Goal: Transaction & Acquisition: Purchase product/service

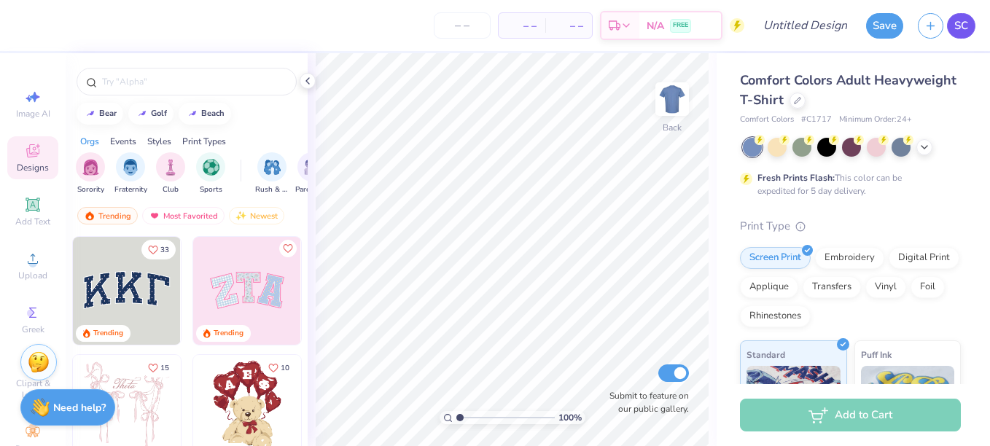
click at [959, 33] on span "SC" at bounding box center [961, 25] width 14 height 17
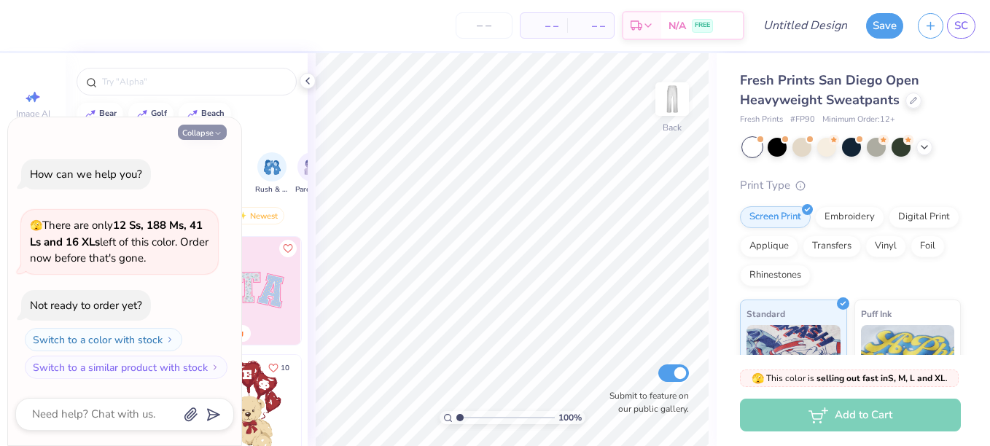
click at [184, 134] on button "Collapse" at bounding box center [202, 132] width 49 height 15
type textarea "x"
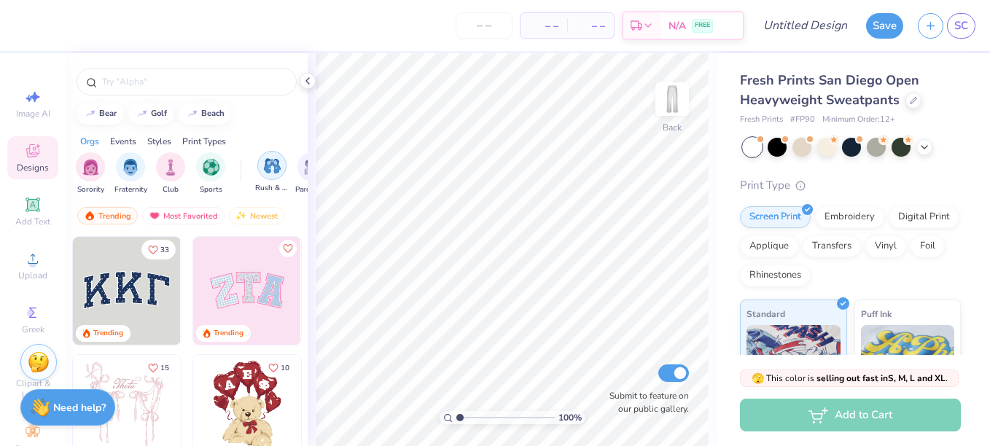
click at [268, 169] on img "filter for Rush & Bid" at bounding box center [272, 165] width 17 height 17
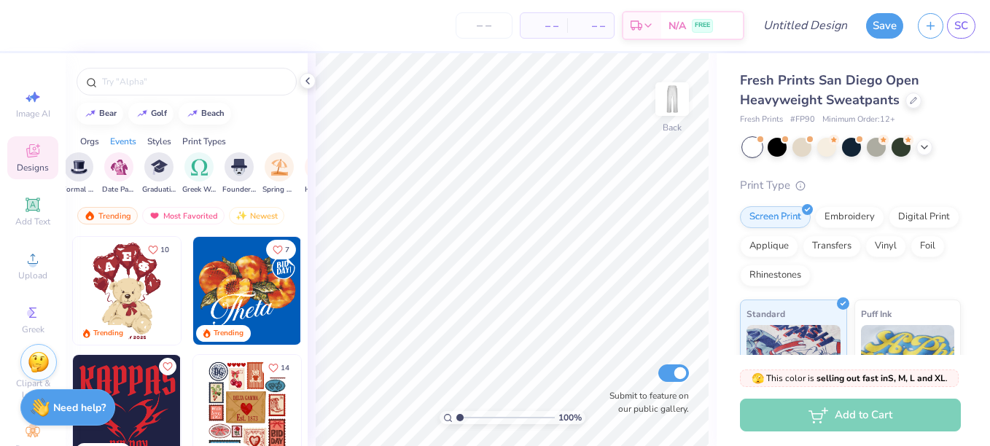
scroll to position [0, 475]
click at [211, 159] on div "Greek Week" at bounding box center [199, 172] width 34 height 43
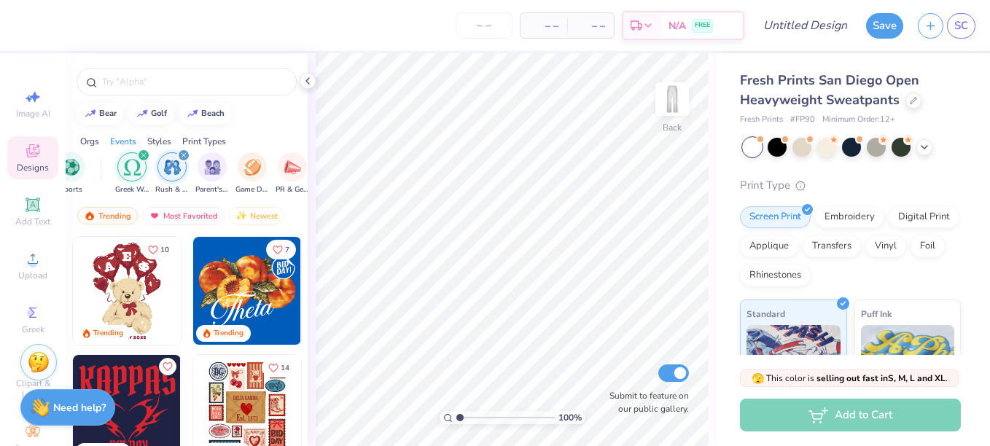
scroll to position [0, 139]
click at [184, 155] on icon "filter for Rush & Bid" at bounding box center [185, 155] width 6 height 6
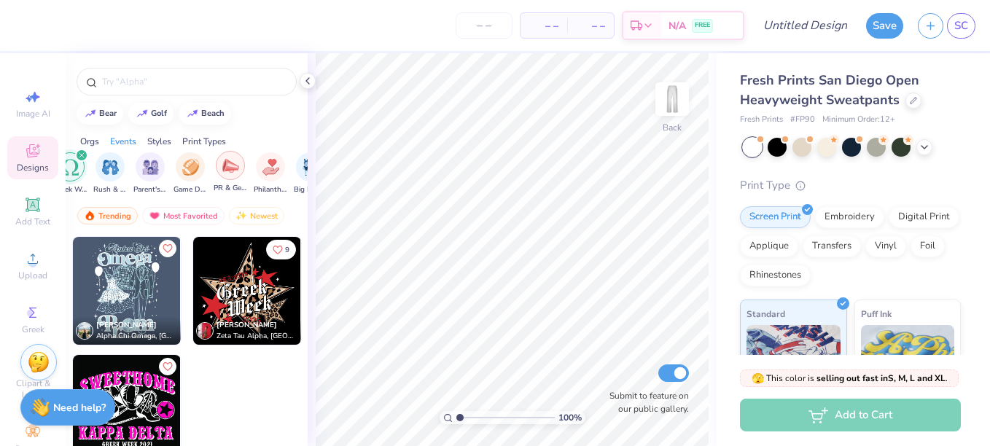
scroll to position [0, 197]
click at [196, 155] on div "filter for Game Day" at bounding box center [195, 166] width 29 height 29
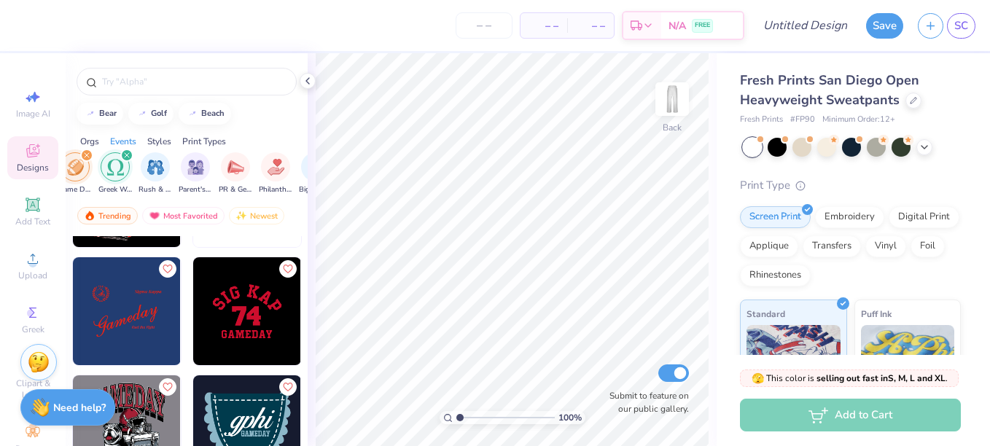
scroll to position [571, 0]
